Goal: Task Accomplishment & Management: Use online tool/utility

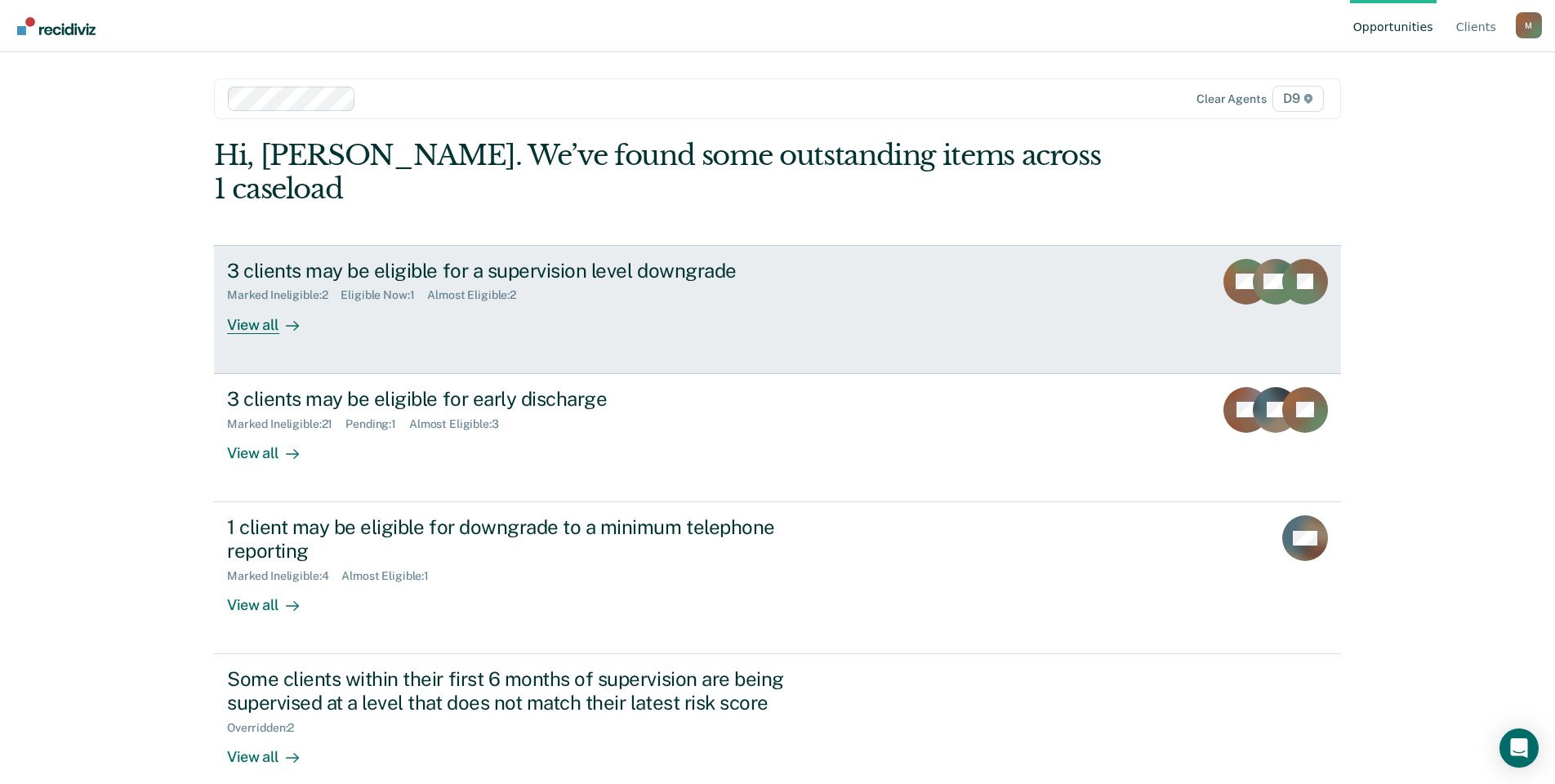
click at [275, 302] on div "View all" at bounding box center [272, 318] width 91 height 32
